Goal: Information Seeking & Learning: Learn about a topic

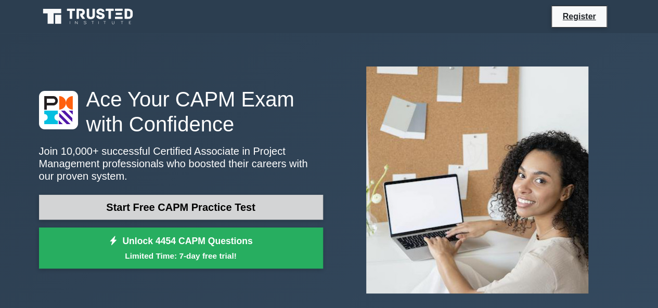
click at [181, 204] on link "Start Free CAPM Practice Test" at bounding box center [181, 207] width 284 height 25
